Goal: Contribute content

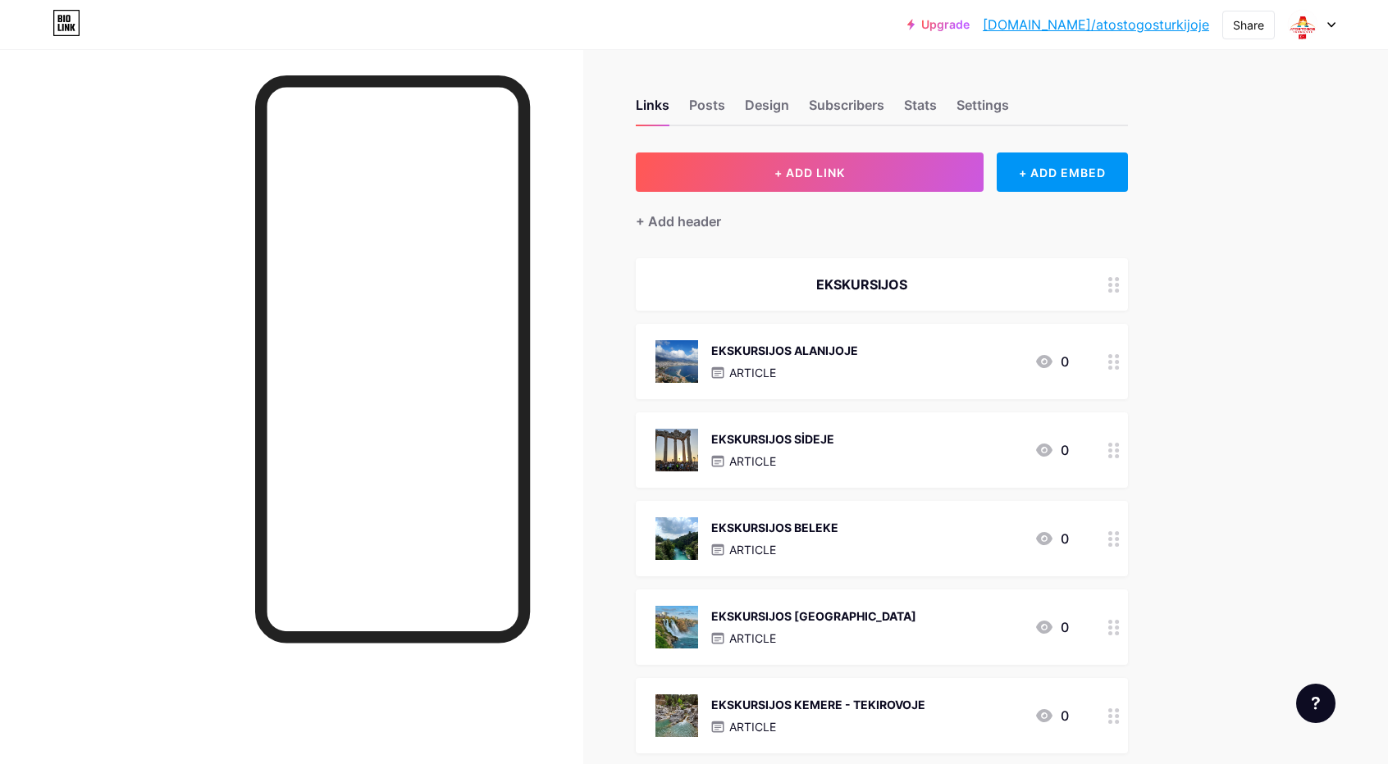
click at [840, 616] on div "EKSKURSIJOS [GEOGRAPHIC_DATA]" at bounding box center [813, 616] width 205 height 17
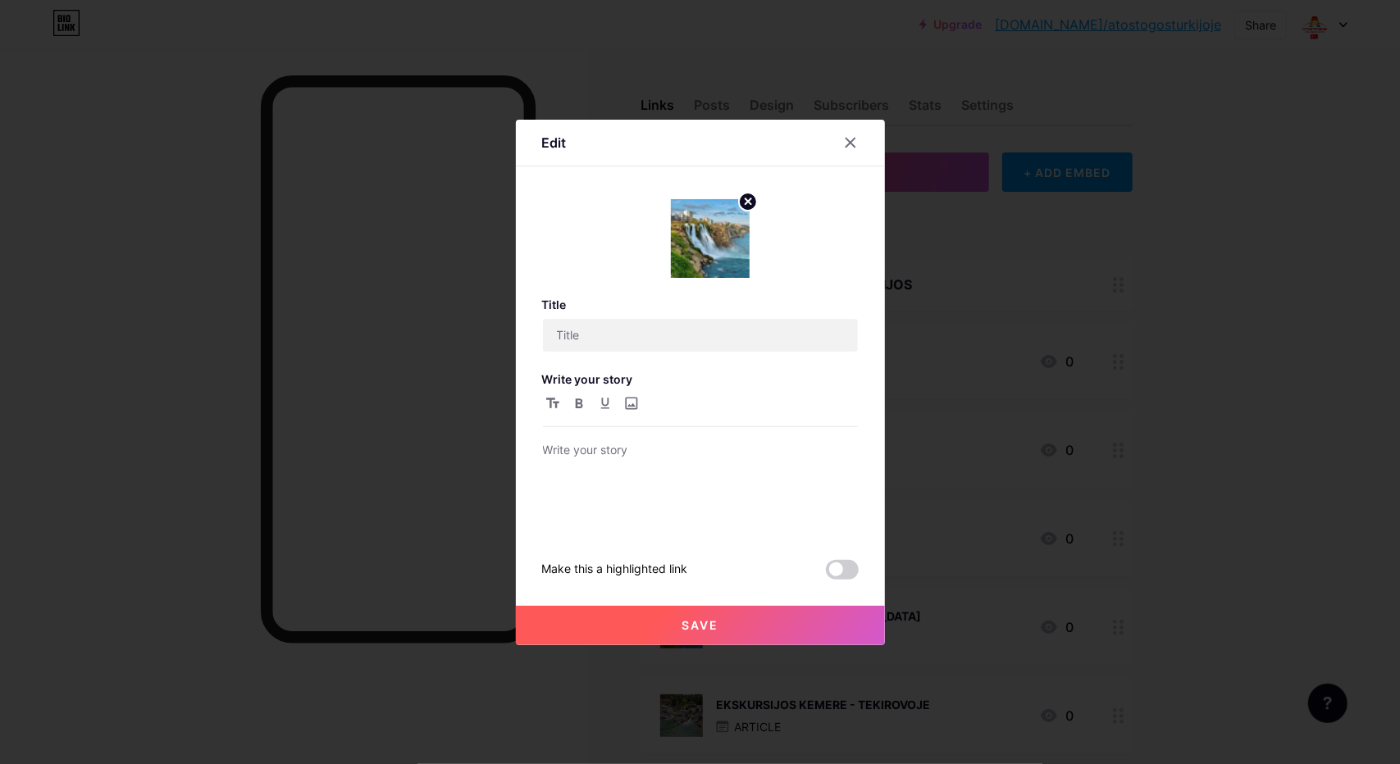
type input "EKSKURSIJOS [GEOGRAPHIC_DATA]"
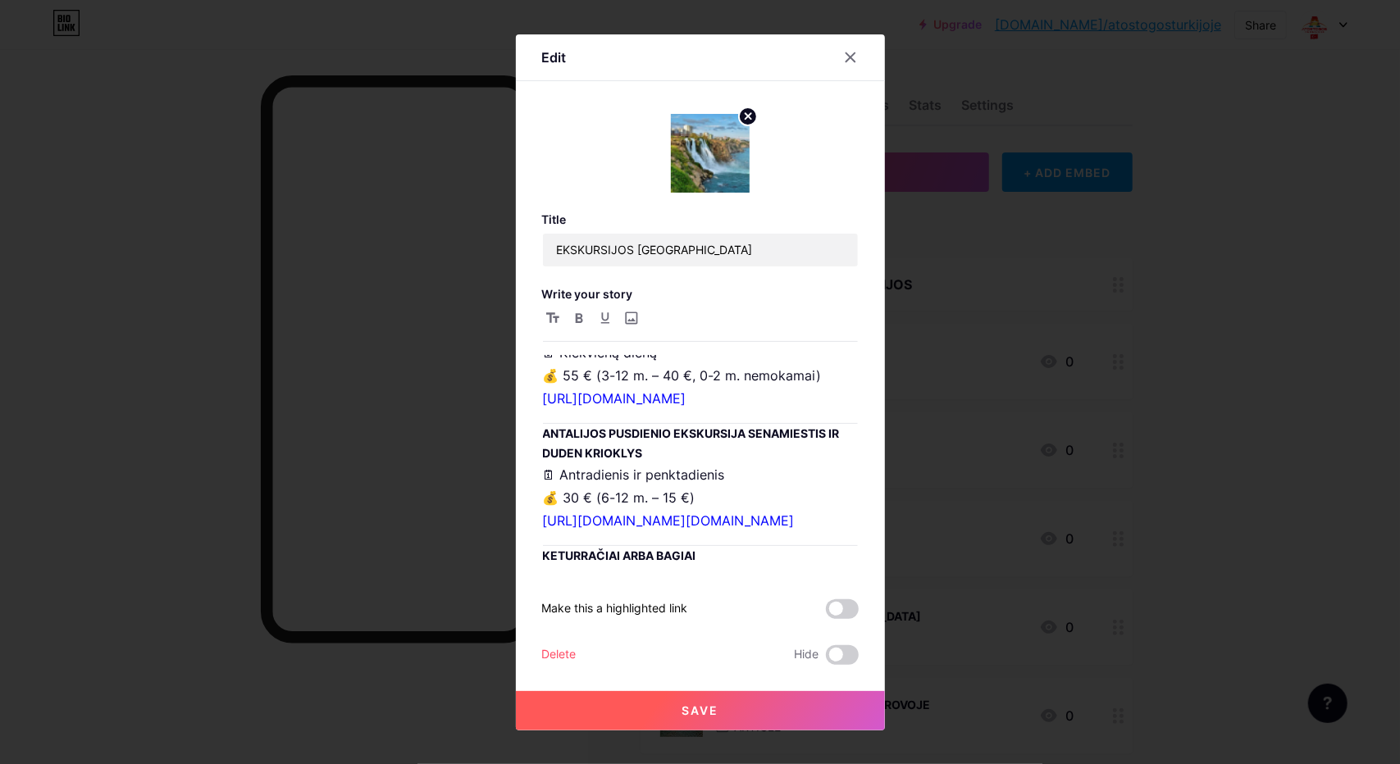
scroll to position [1886, 0]
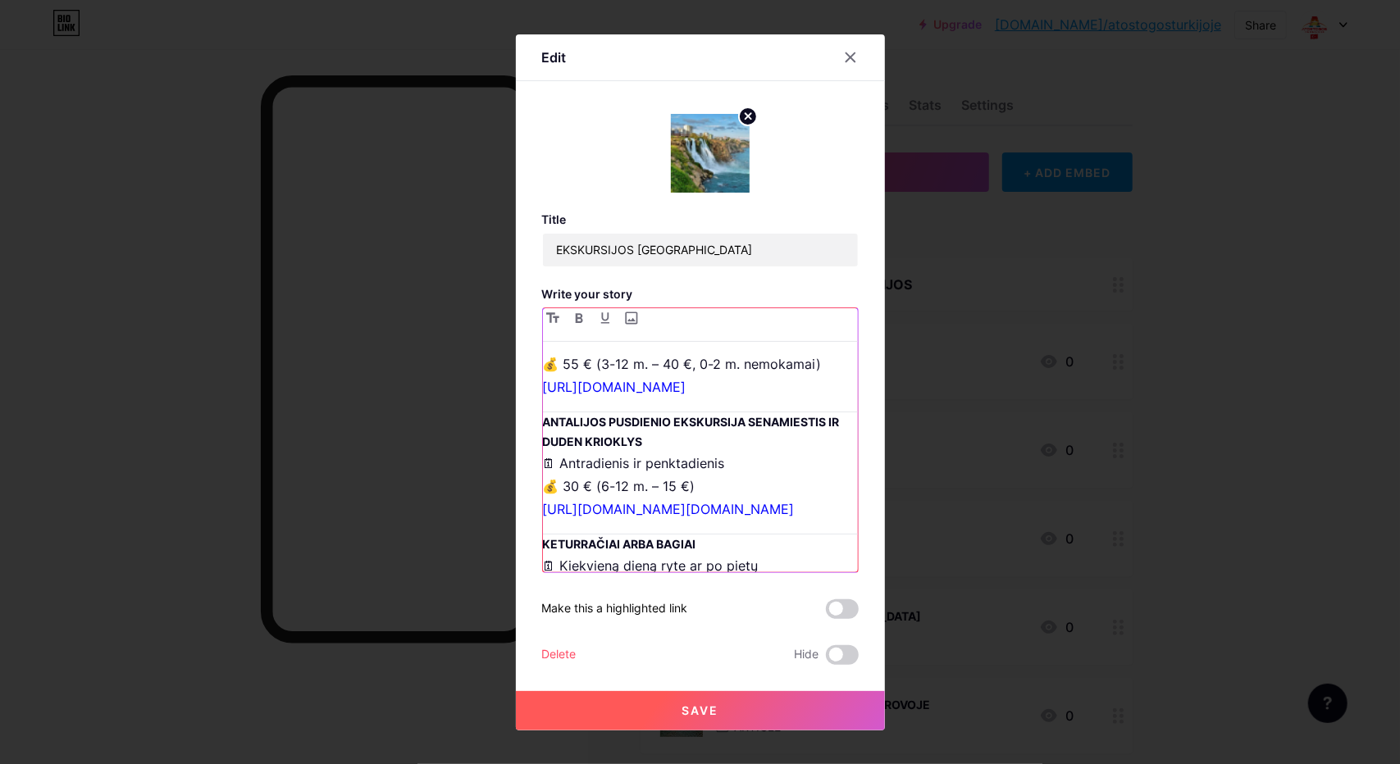
drag, startPoint x: 791, startPoint y: 475, endPoint x: 545, endPoint y: 384, distance: 262.4
click at [545, 384] on div "Platesnę informaciją apie mūsų vykdomas ekskursijas taip pat galite rasti inter…" at bounding box center [700, 463] width 315 height 217
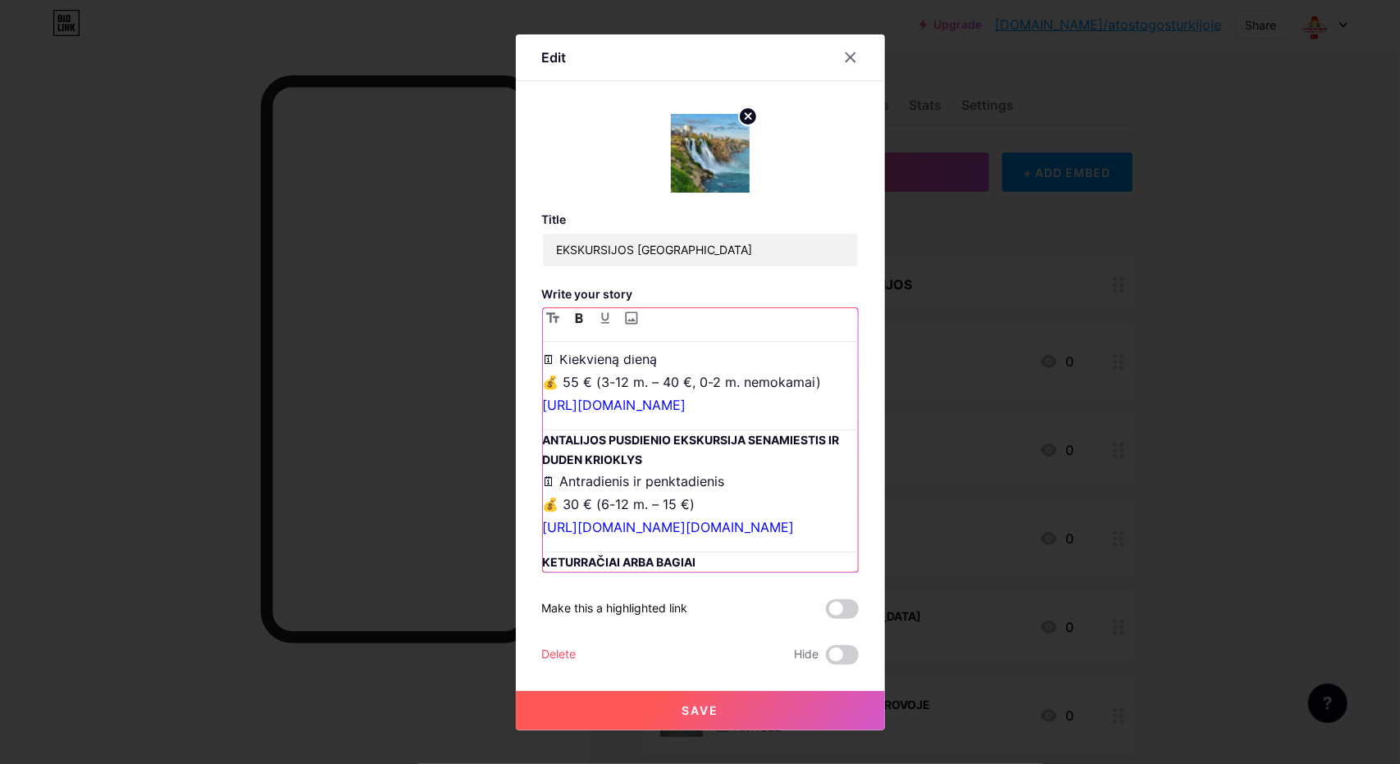
scroll to position [1722, 0]
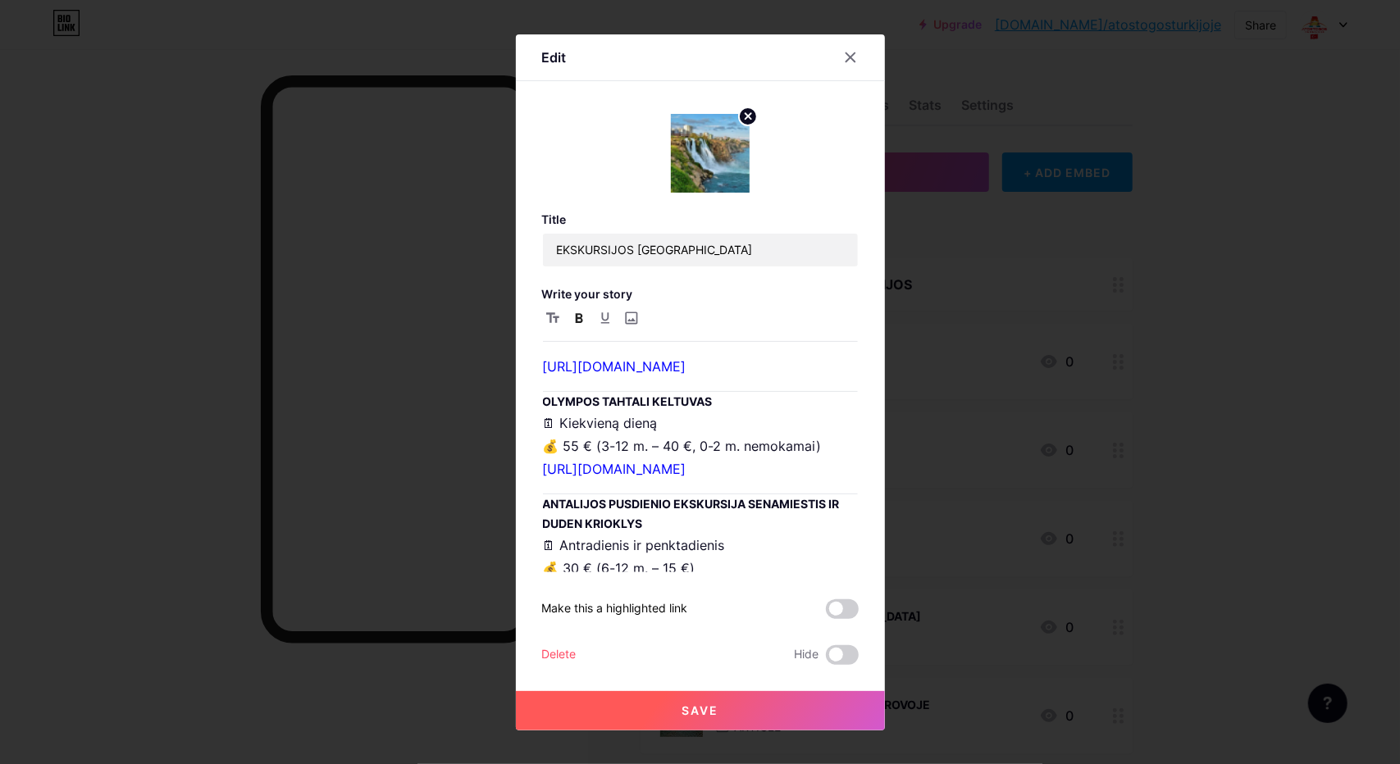
click at [743, 708] on button "Save" at bounding box center [700, 710] width 369 height 39
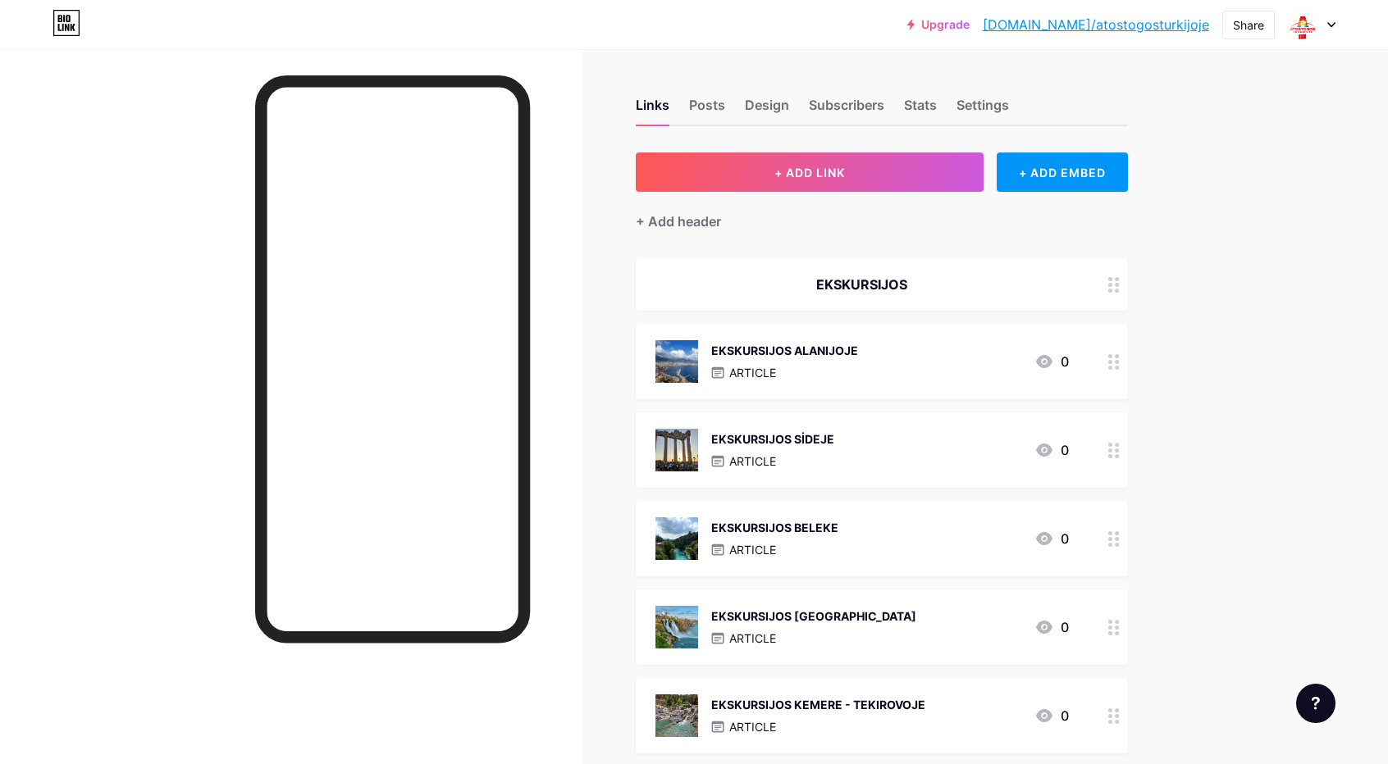
click at [823, 532] on div "EKSKURSIJOS BELEKE" at bounding box center [774, 527] width 127 height 17
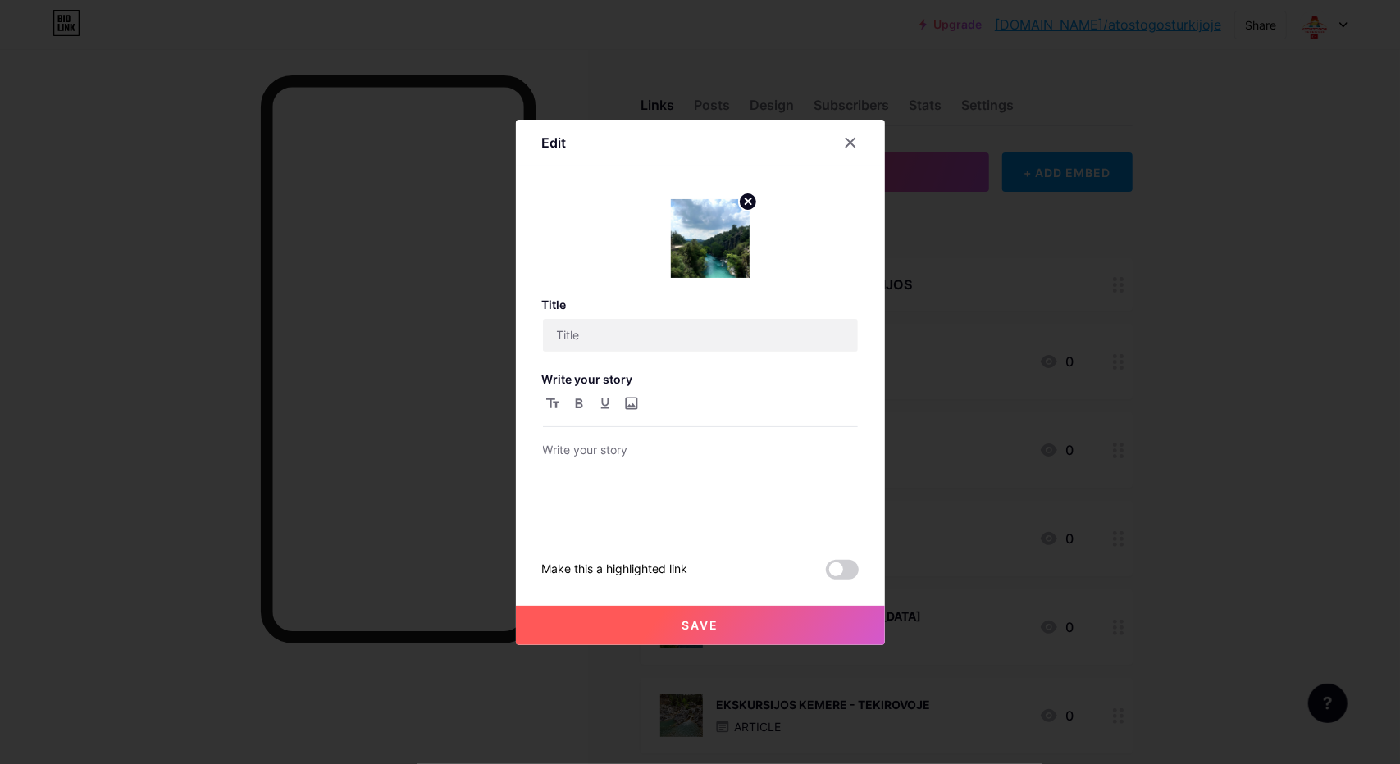
type input "EKSKURSIJOS BELEKE"
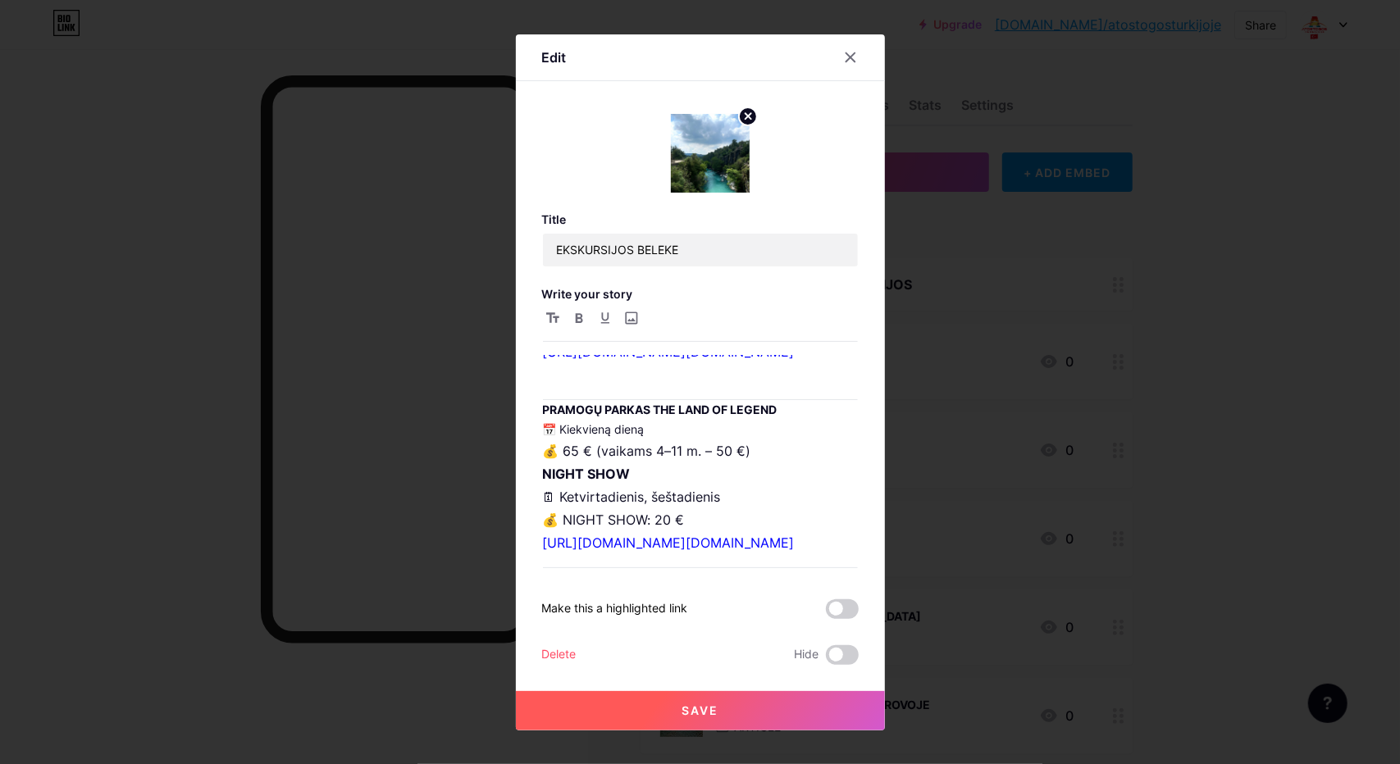
scroll to position [2050, 0]
drag, startPoint x: 799, startPoint y: 458, endPoint x: 768, endPoint y: 458, distance: 31.2
click at [768, 136] on p "🗓 Kiekvieną dieną 💰 40 € (6-12 m. – 20 €, 0-5 m. nemokamai) [URL][DOMAIN_NAME][…" at bounding box center [700, 101] width 315 height 69
click at [704, 133] on link "[URL][DOMAIN_NAME][DOMAIN_NAME]" at bounding box center [669, 124] width 252 height 16
drag, startPoint x: 796, startPoint y: 456, endPoint x: 543, endPoint y: 367, distance: 267.7
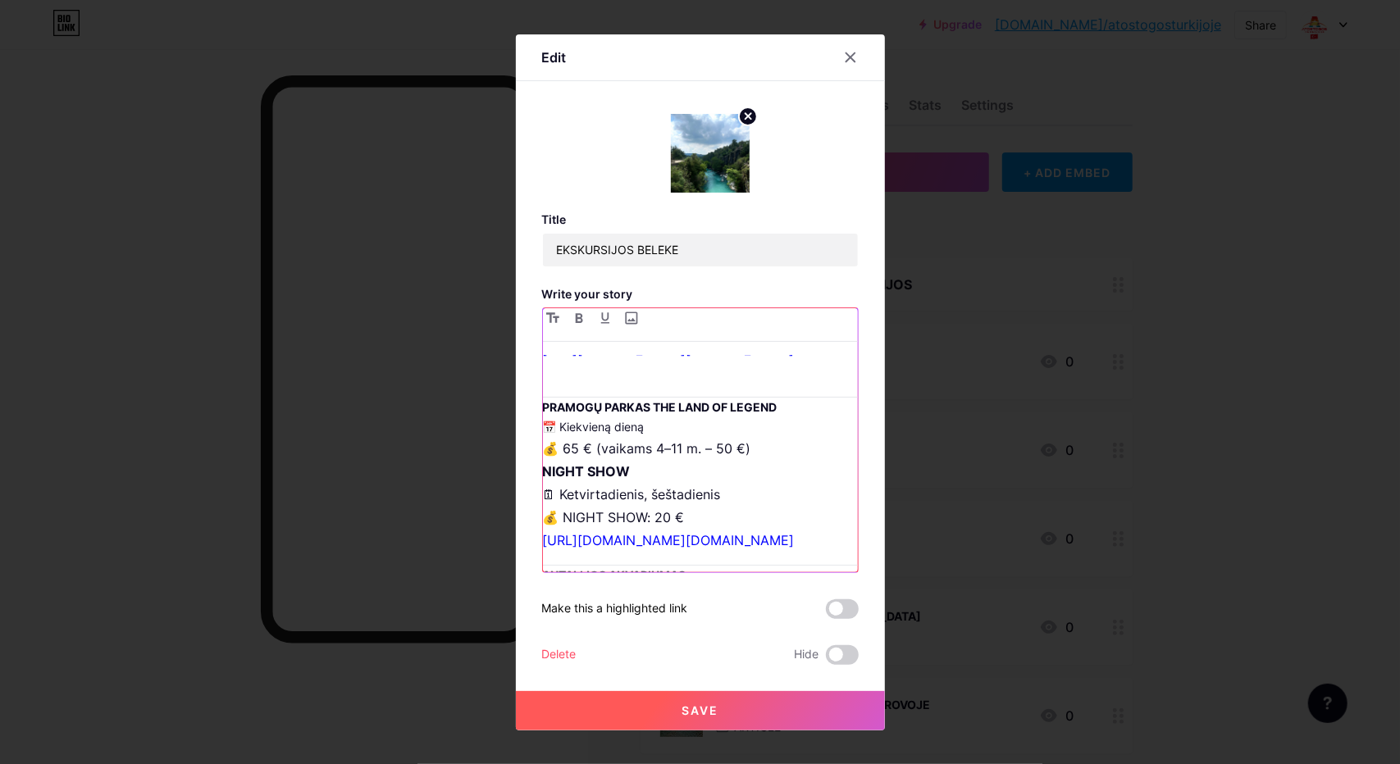
click at [543, 367] on div "Platesnę informaciją apie mūsų vykdomas ekskursijas taip pat galite rasti inter…" at bounding box center [700, 463] width 315 height 217
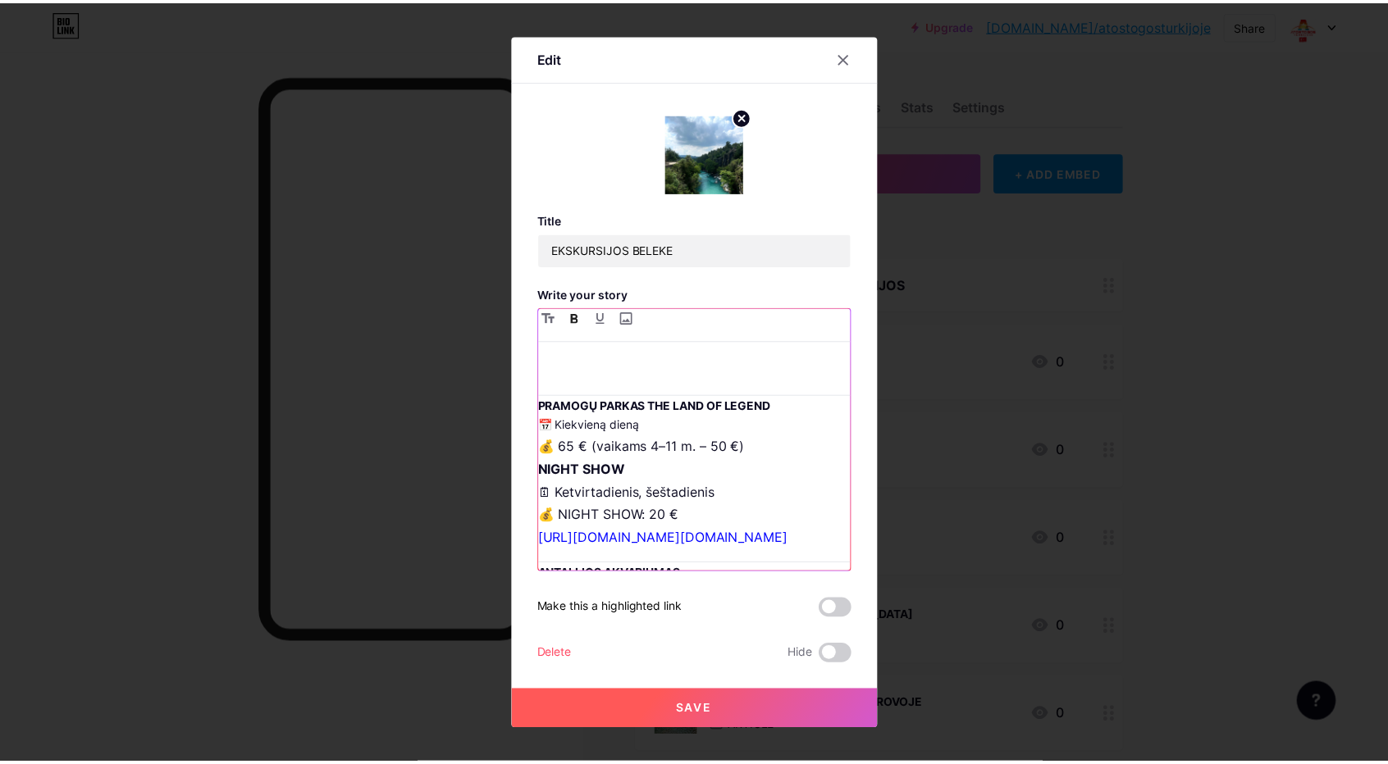
scroll to position [1968, 0]
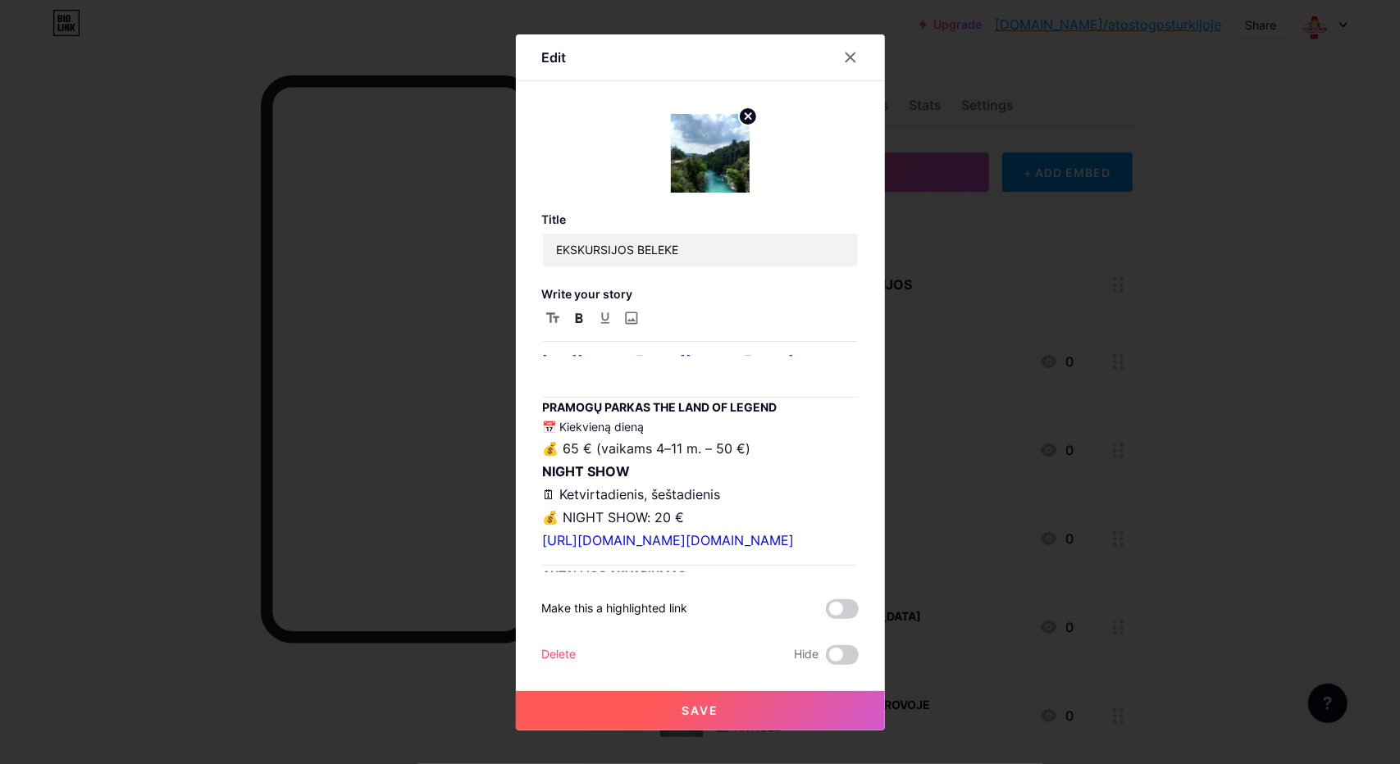
click at [733, 704] on button "Save" at bounding box center [700, 710] width 369 height 39
